Goal: Information Seeking & Learning: Learn about a topic

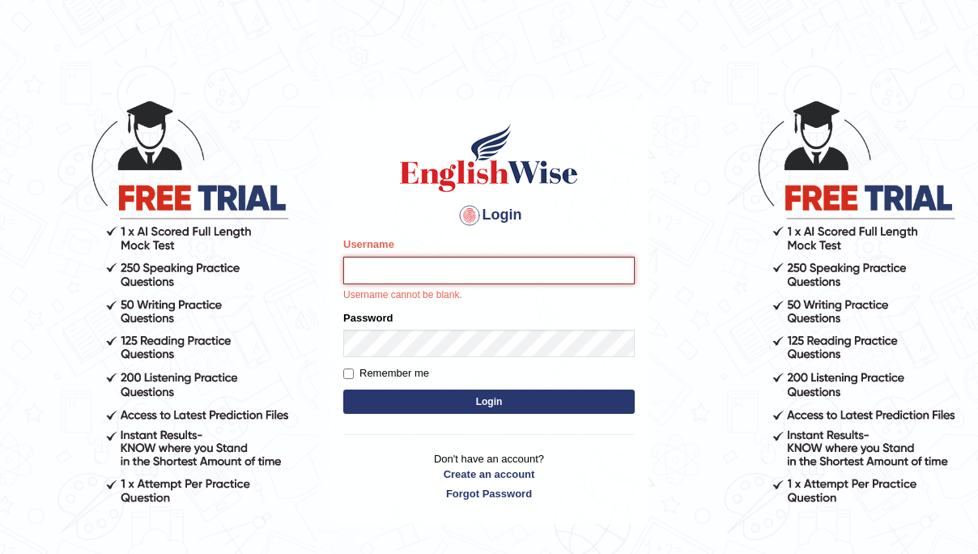
type input "souvikdasmahapatra"
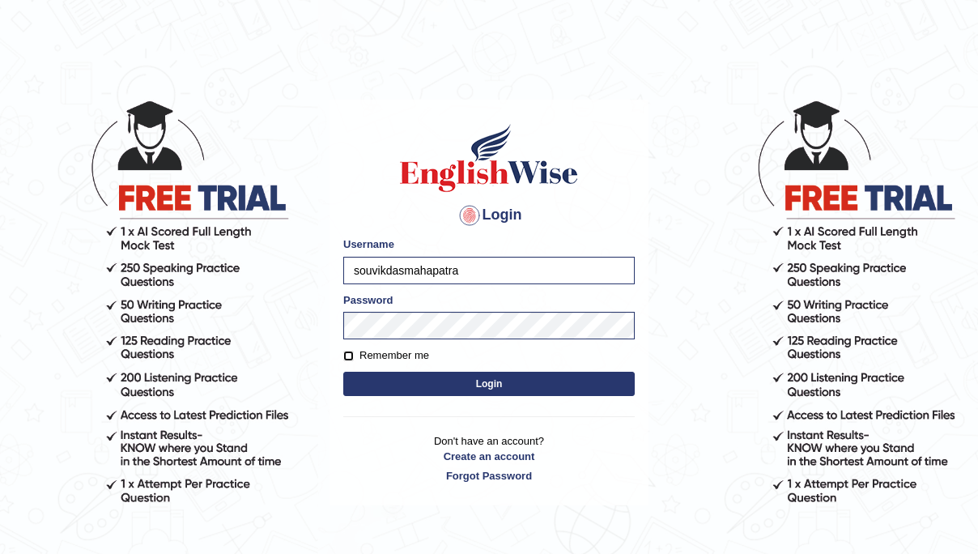
click at [347, 358] on input "Remember me" at bounding box center [348, 356] width 11 height 11
checkbox input "true"
click at [381, 393] on button "Login" at bounding box center [489, 384] width 292 height 24
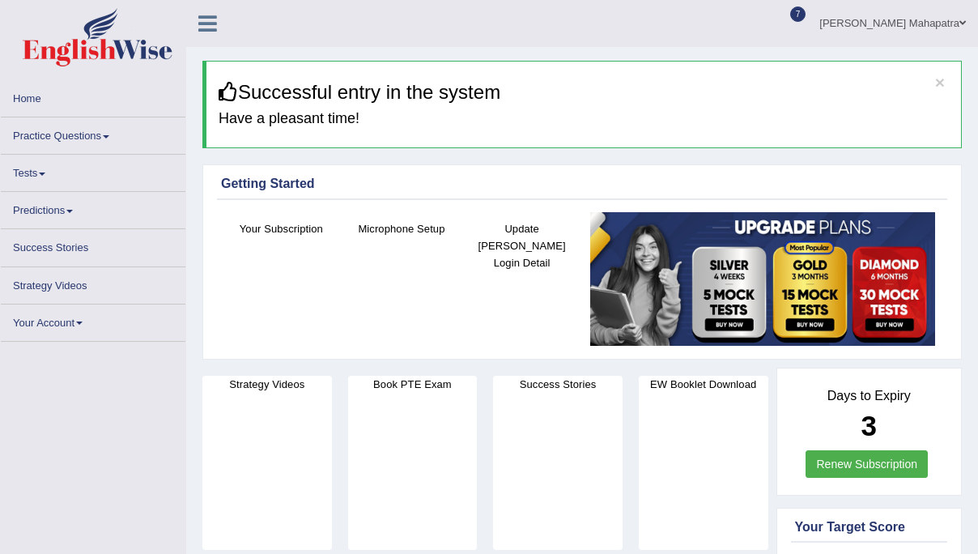
click at [40, 142] on link "Practice Questions" at bounding box center [93, 133] width 185 height 32
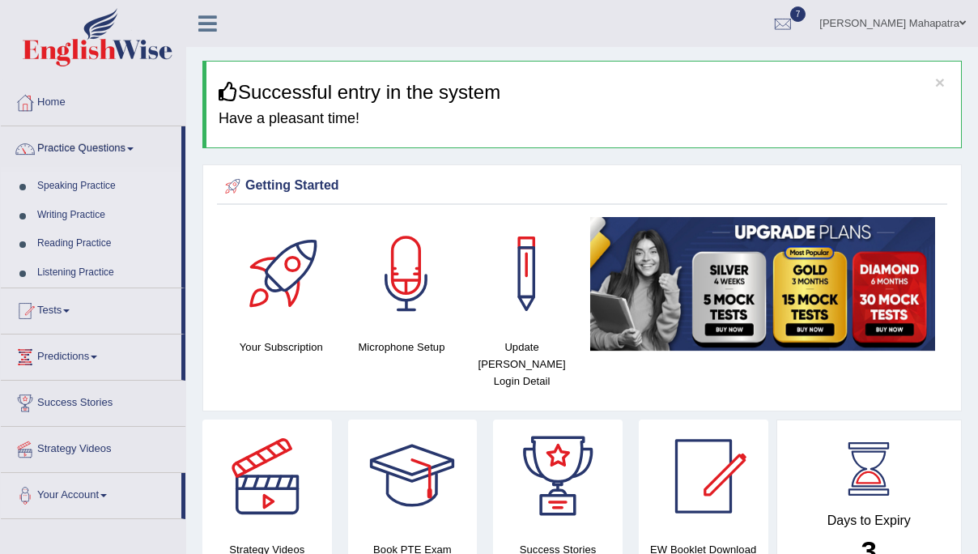
click at [83, 211] on link "Writing Practice" at bounding box center [105, 215] width 151 height 29
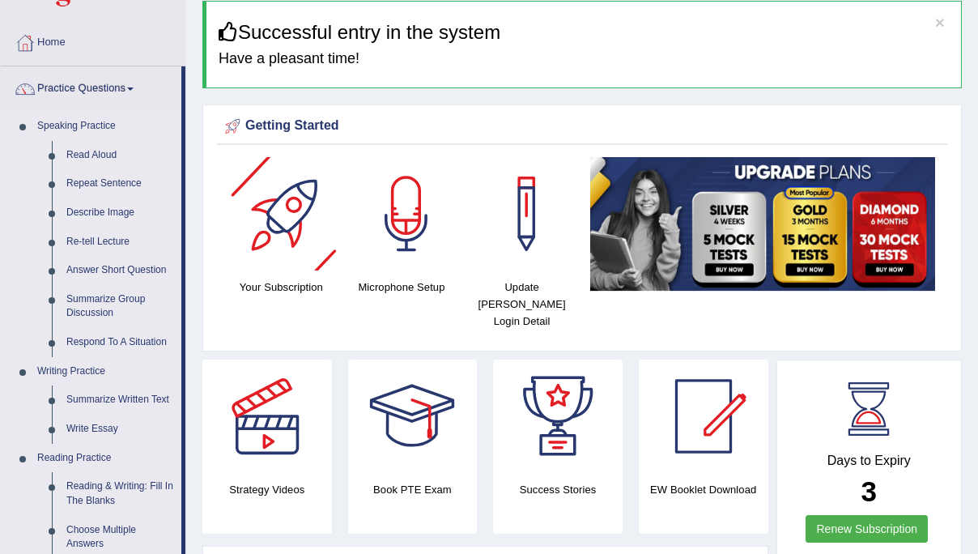
scroll to position [154, 0]
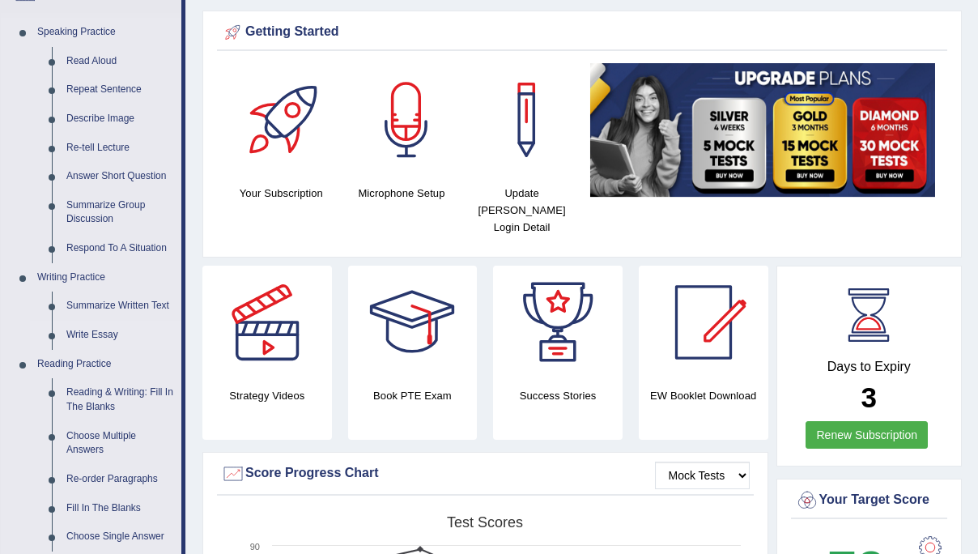
click at [92, 328] on link "Write Essay" at bounding box center [120, 335] width 122 height 29
click at [92, 328] on ul "Speaking Practice Read Aloud Repeat Sentence Describe Image Re-tell Lecture Ans…" at bounding box center [91, 450] width 181 height 865
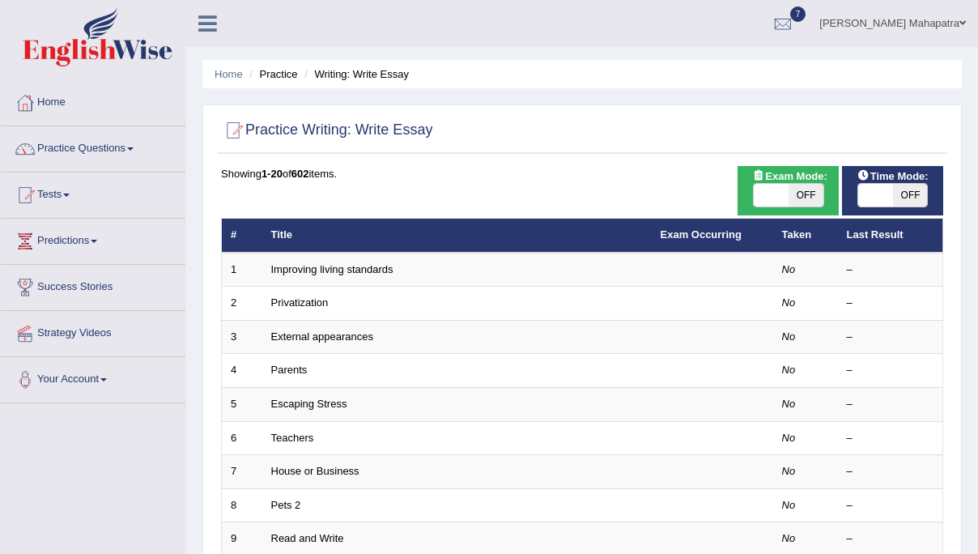
click at [910, 194] on span "OFF" at bounding box center [910, 195] width 35 height 23
checkbox input "true"
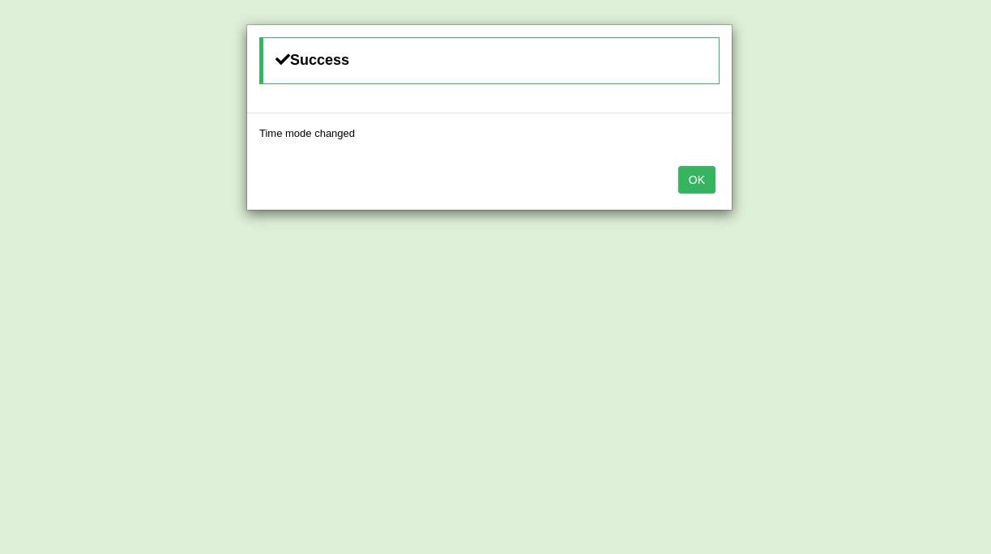
click at [689, 181] on button "OK" at bounding box center [696, 180] width 37 height 28
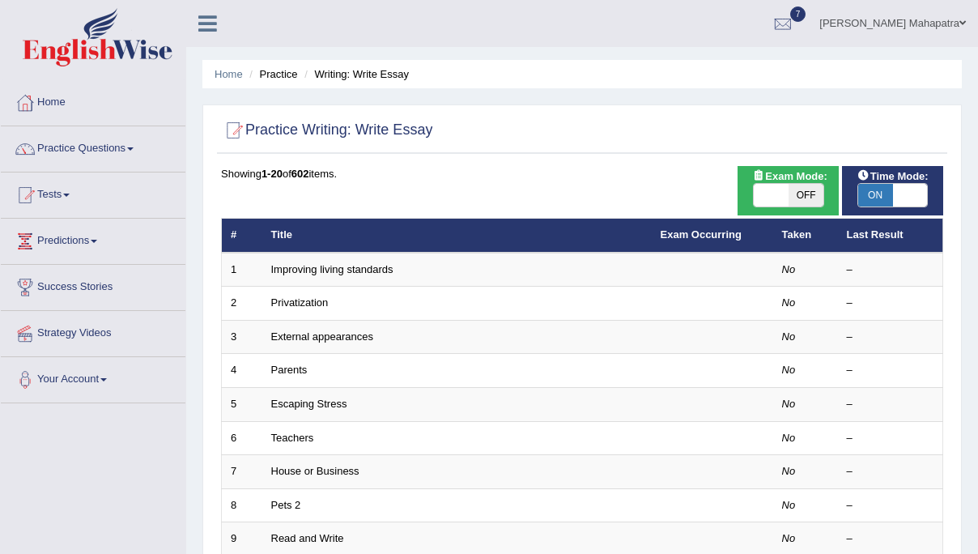
click at [810, 196] on span "OFF" at bounding box center [806, 195] width 35 height 23
checkbox input "true"
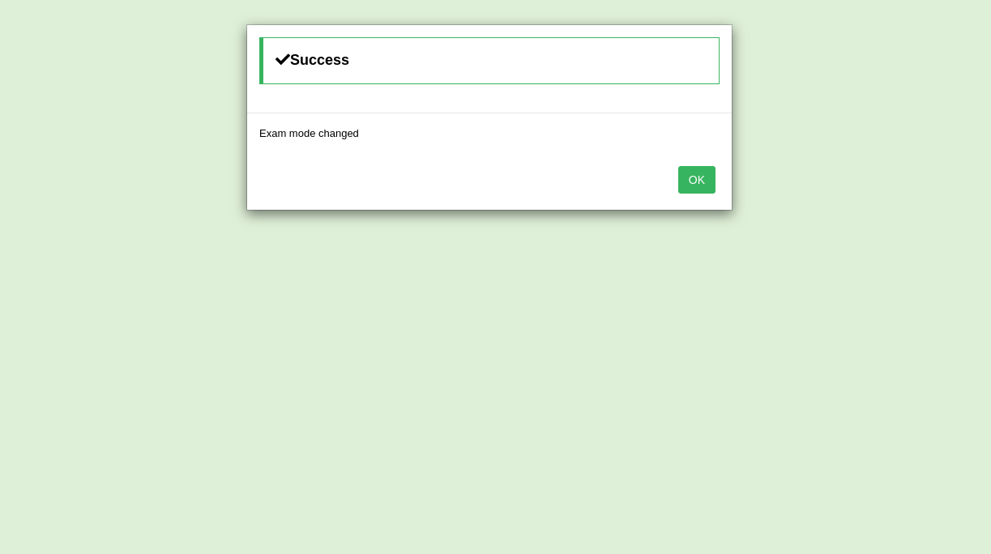
click at [704, 180] on button "OK" at bounding box center [696, 180] width 37 height 28
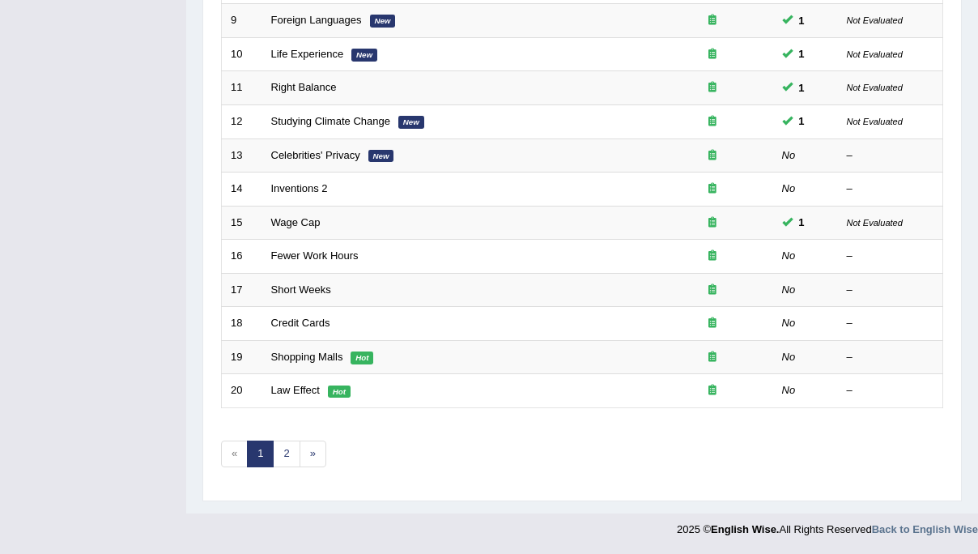
scroll to position [509, 0]
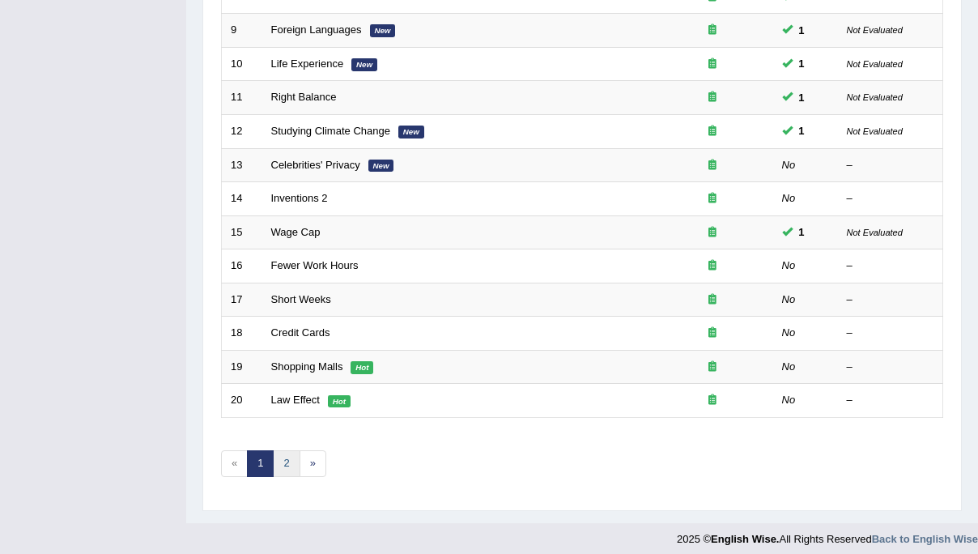
click at [289, 457] on link "2" at bounding box center [286, 463] width 27 height 27
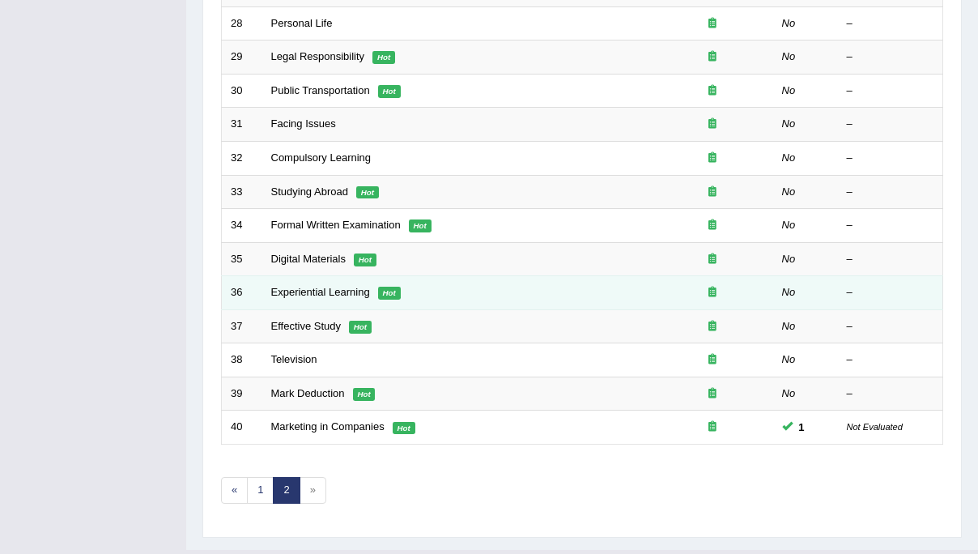
scroll to position [518, 0]
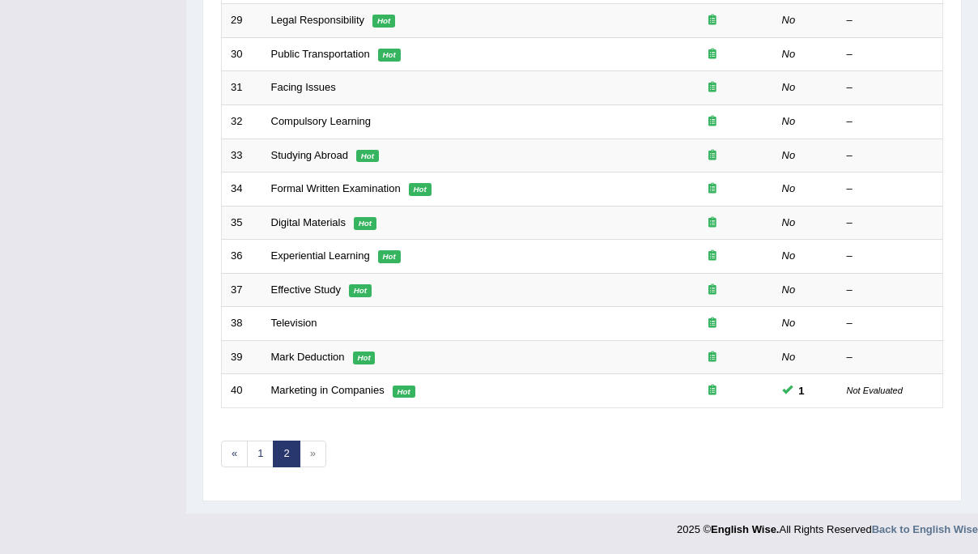
click at [310, 454] on span "»" at bounding box center [313, 454] width 27 height 27
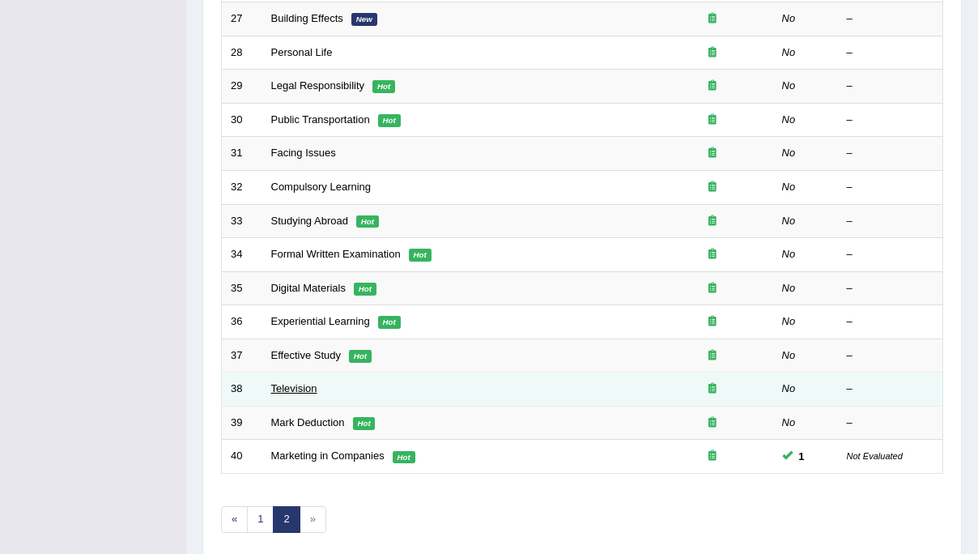
scroll to position [461, 0]
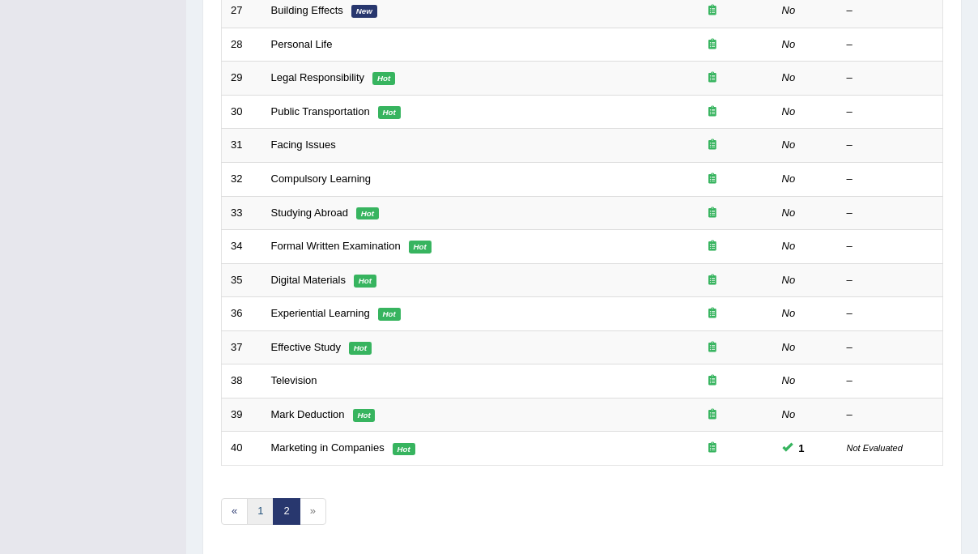
click at [256, 505] on link "1" at bounding box center [260, 511] width 27 height 27
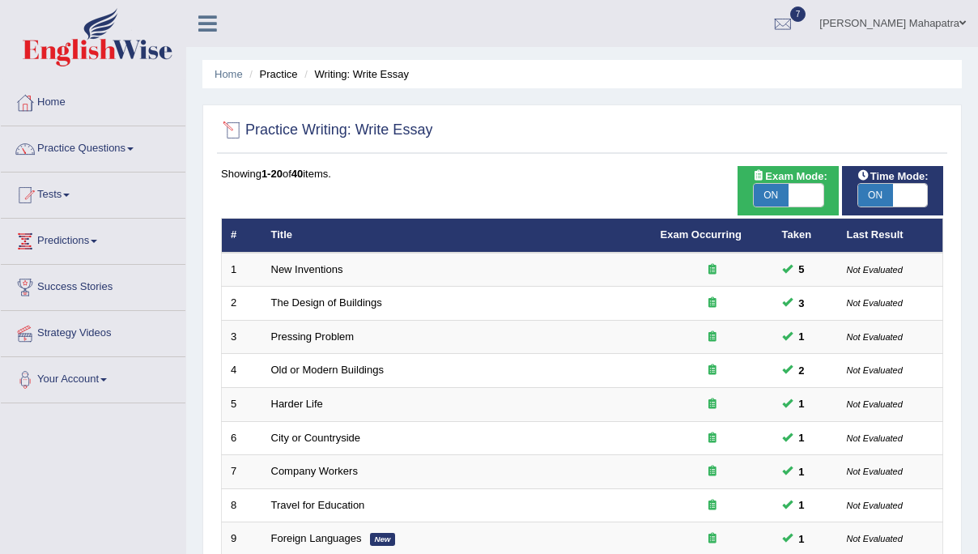
click at [231, 131] on div at bounding box center [233, 130] width 24 height 24
click at [238, 133] on div at bounding box center [233, 130] width 24 height 24
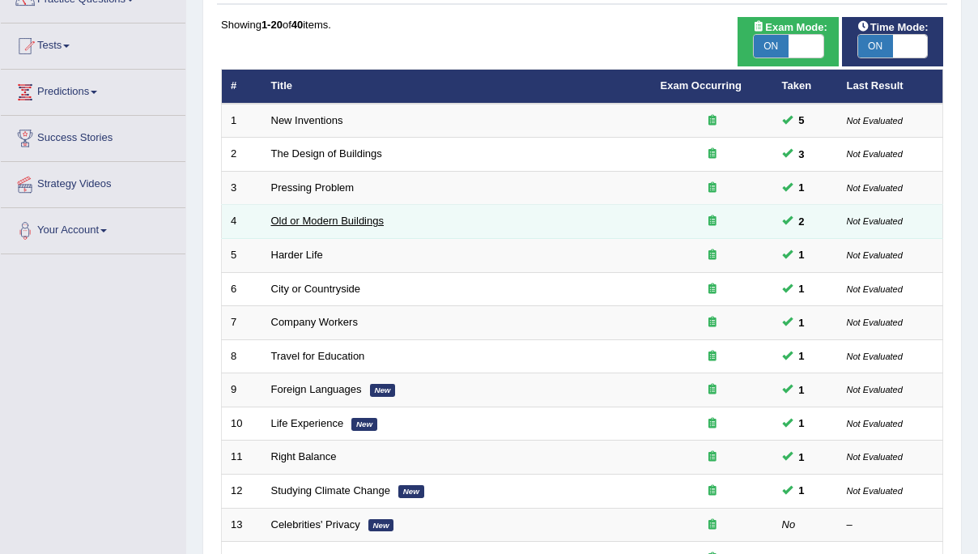
scroll to position [132, 0]
